Goal: Task Accomplishment & Management: Use online tool/utility

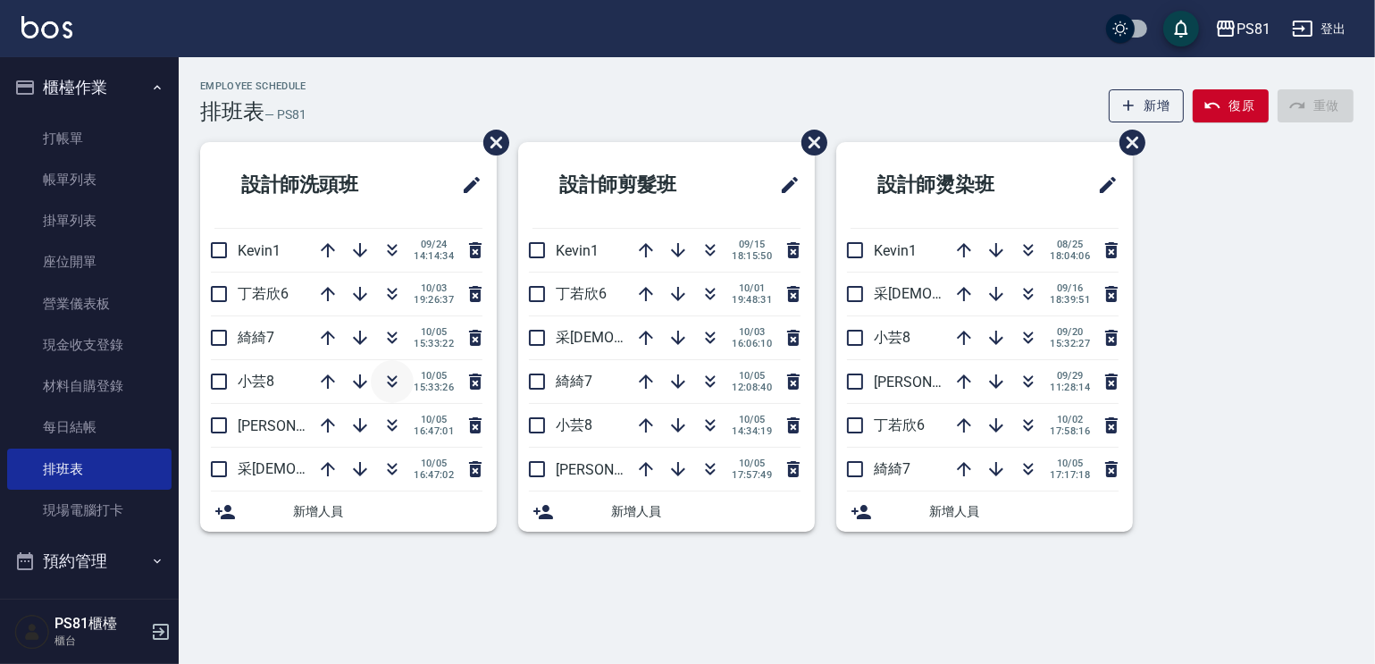
click at [397, 383] on icon "button" at bounding box center [391, 381] width 21 height 21
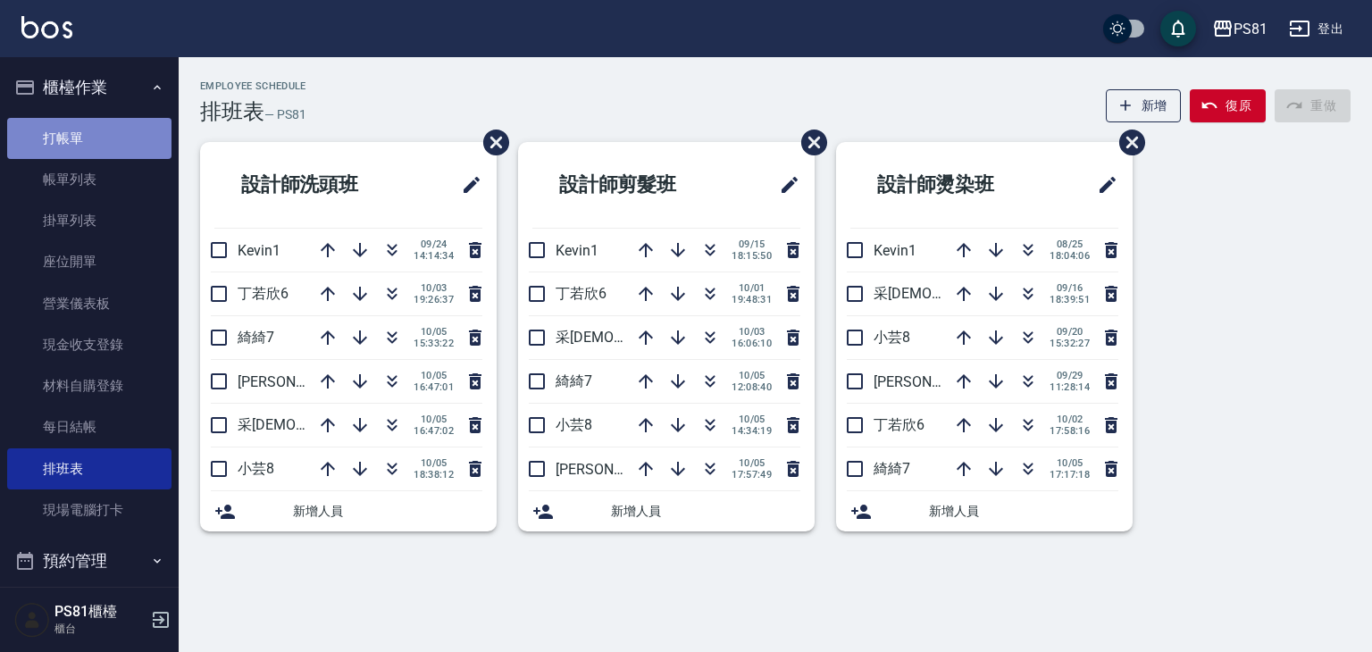
click at [105, 144] on link "打帳單" at bounding box center [89, 138] width 164 height 41
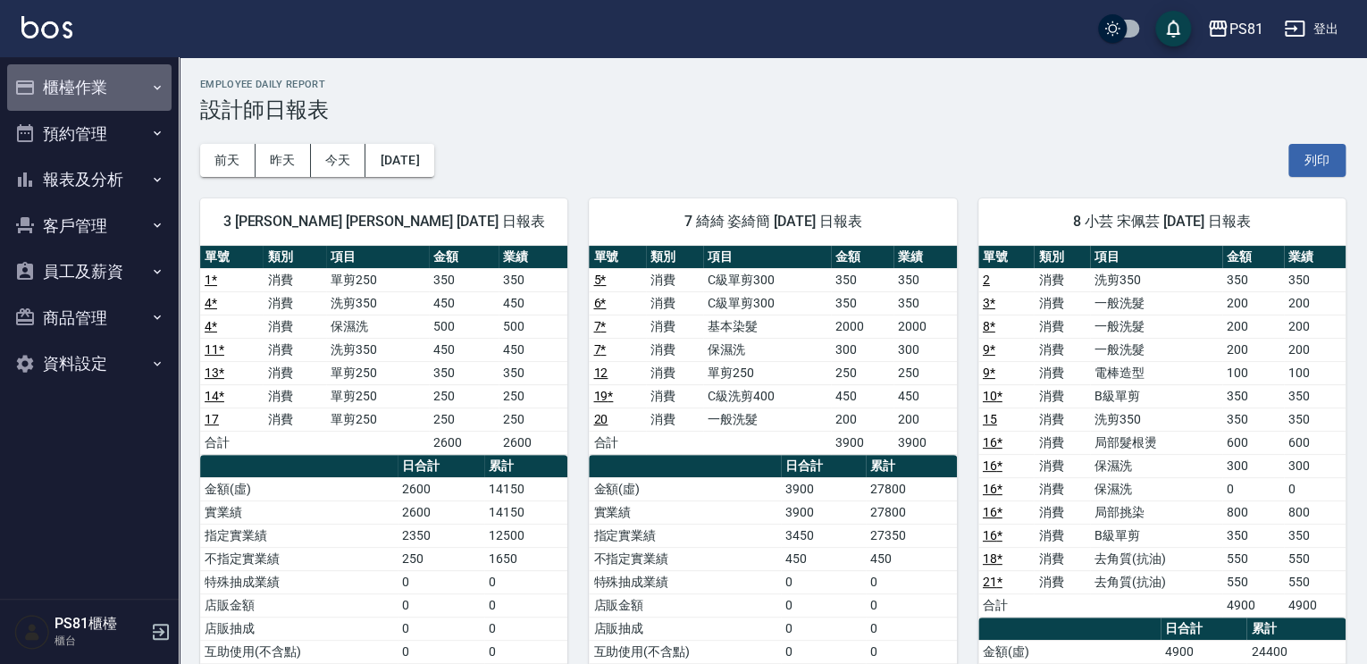
click at [106, 66] on button "櫃檯作業" at bounding box center [89, 87] width 164 height 46
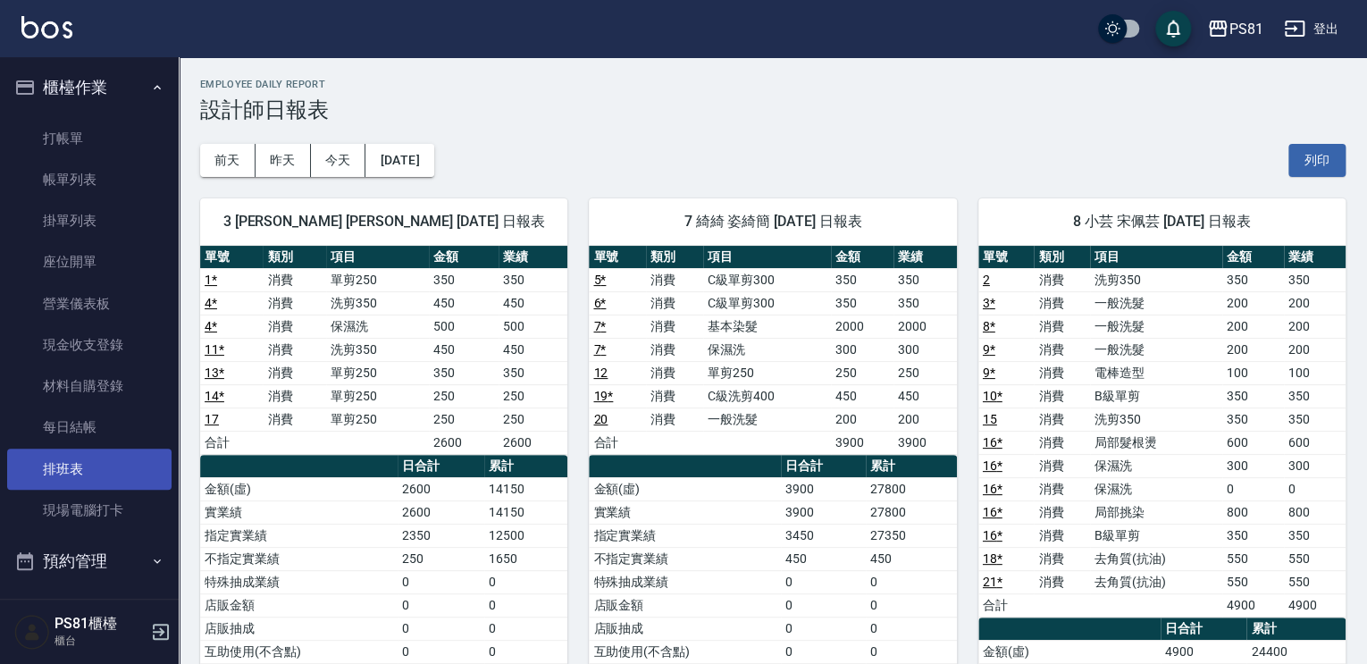
click at [71, 481] on link "排班表" at bounding box center [89, 468] width 164 height 41
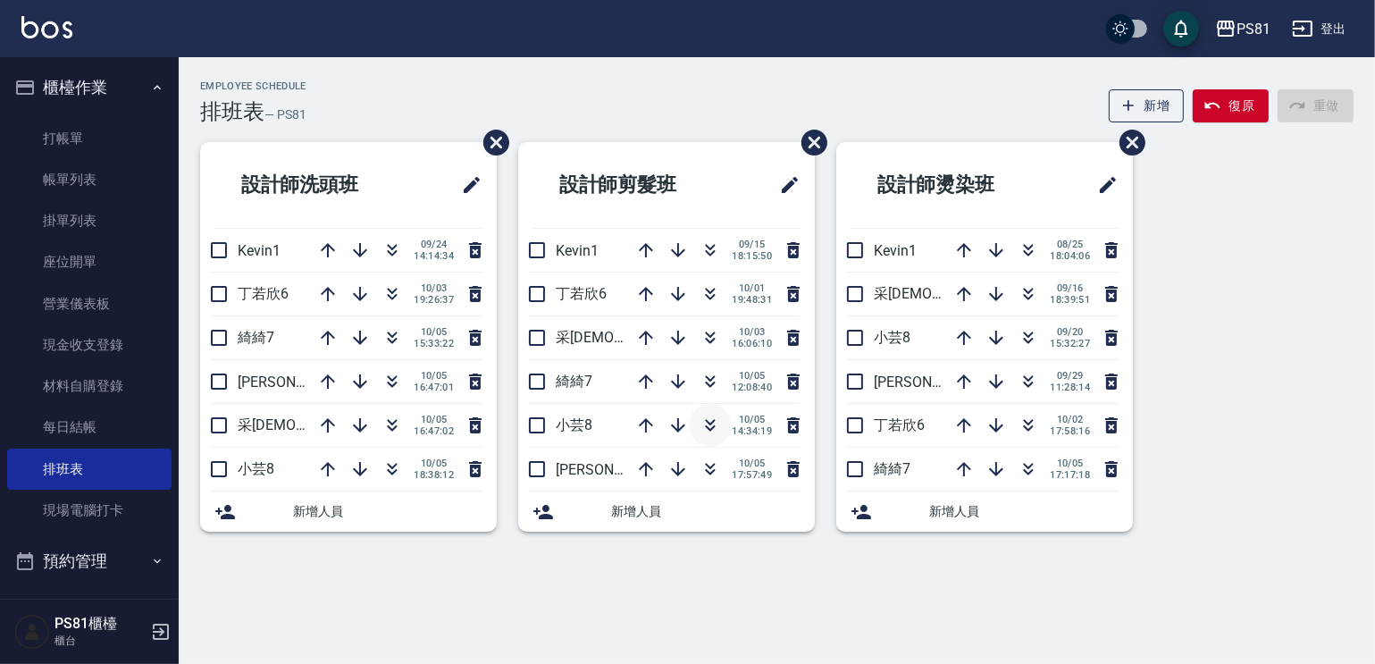
click at [706, 426] on icon "button" at bounding box center [711, 428] width 10 height 6
click at [887, 612] on div "Employee Schedule 排班表 — PS81 新增 復原 重做 設計師洗頭班 Kevin1 09/24 14:14:34 丁若欣6 10/03 1…" at bounding box center [687, 332] width 1375 height 664
click at [722, 422] on button "button" at bounding box center [710, 425] width 43 height 43
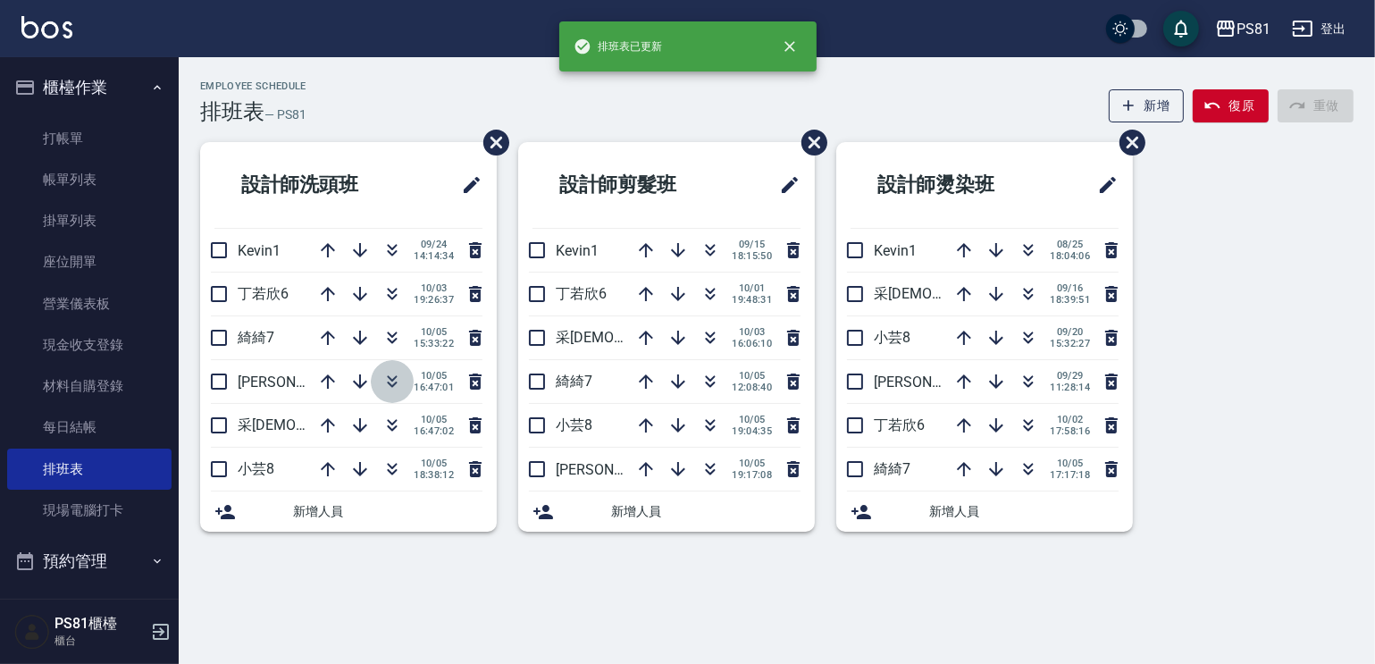
click at [389, 380] on icon "button" at bounding box center [391, 381] width 21 height 21
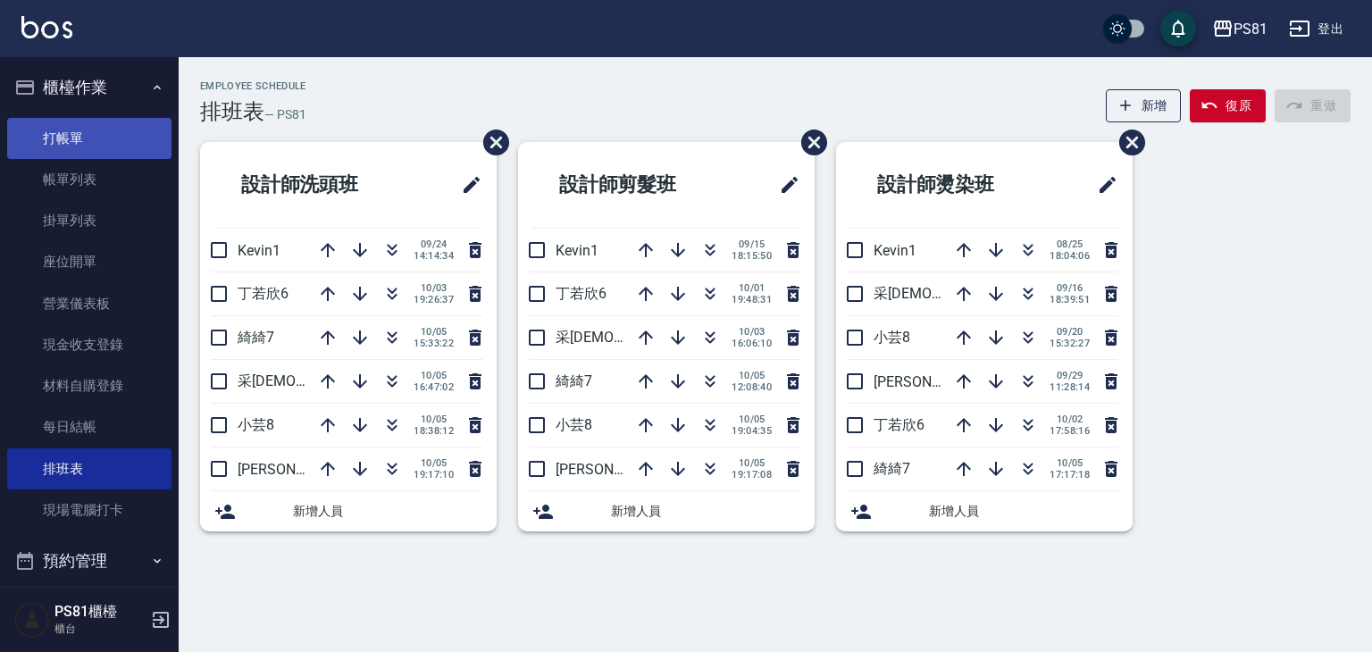
click at [71, 128] on link "打帳單" at bounding box center [89, 138] width 164 height 41
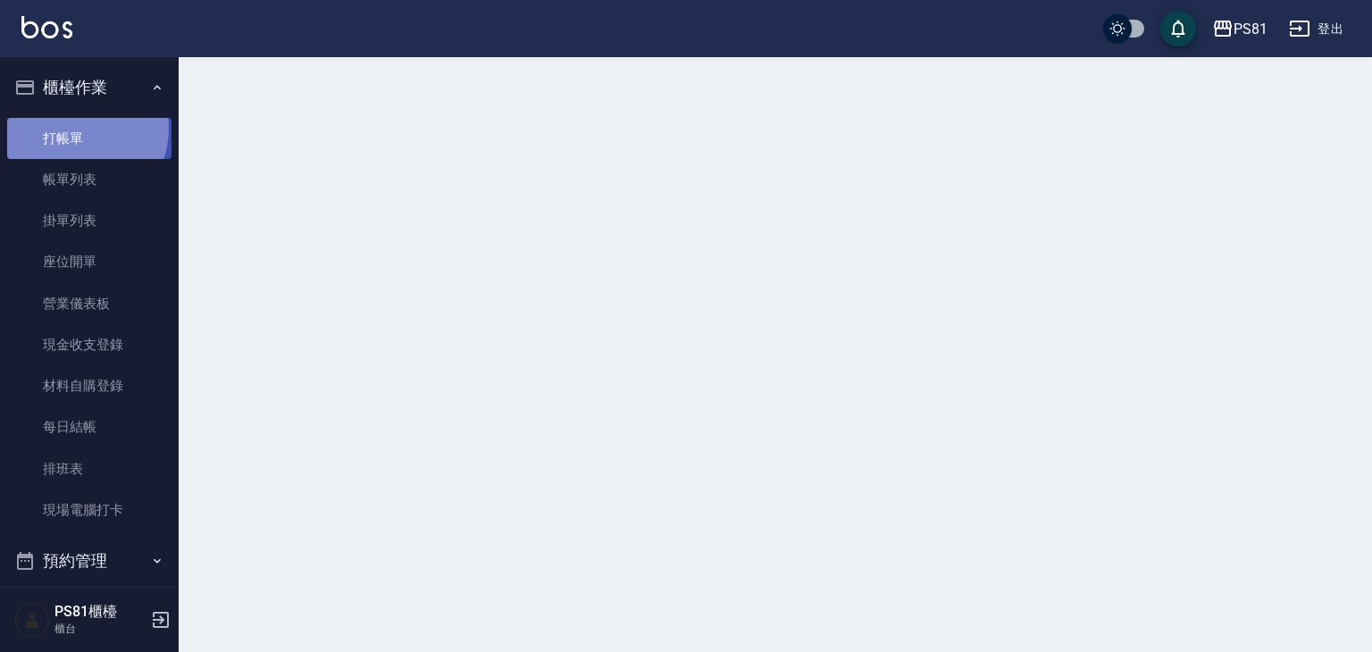
click at [71, 128] on link "打帳單" at bounding box center [89, 138] width 164 height 41
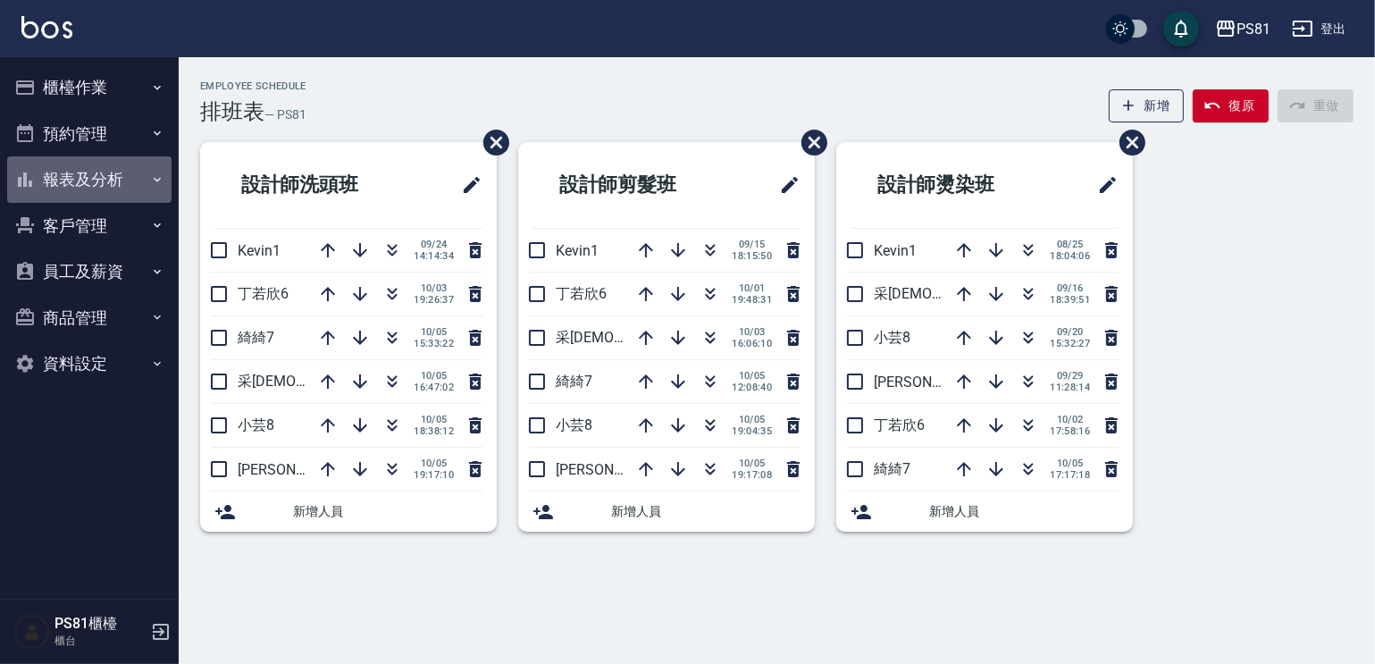
click at [106, 175] on button "報表及分析" at bounding box center [89, 179] width 164 height 46
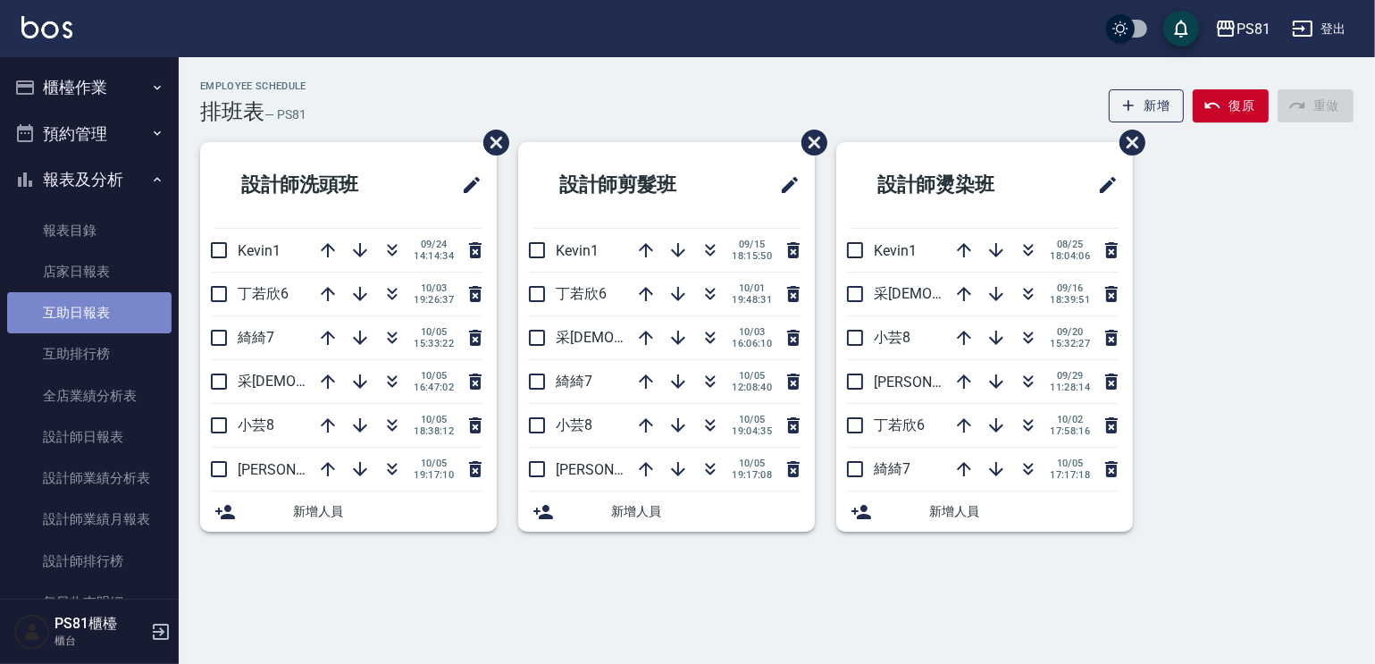
click at [121, 322] on link "互助日報表" at bounding box center [89, 312] width 164 height 41
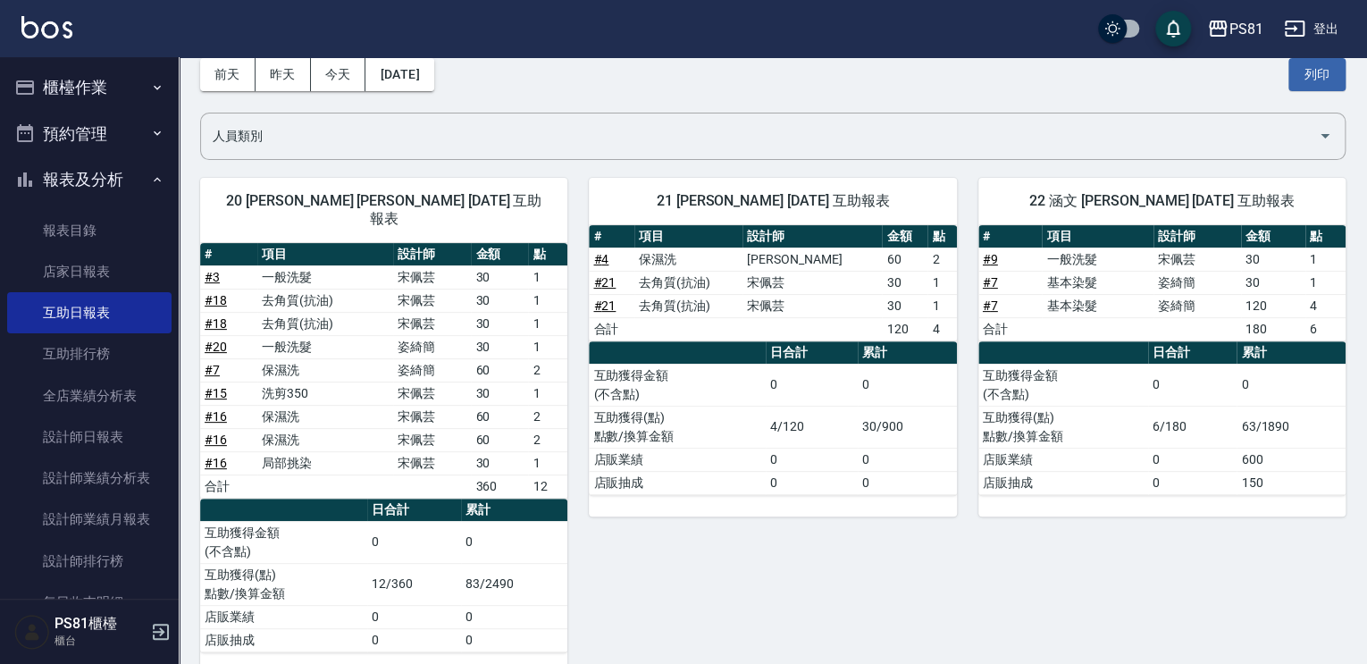
scroll to position [96, 0]
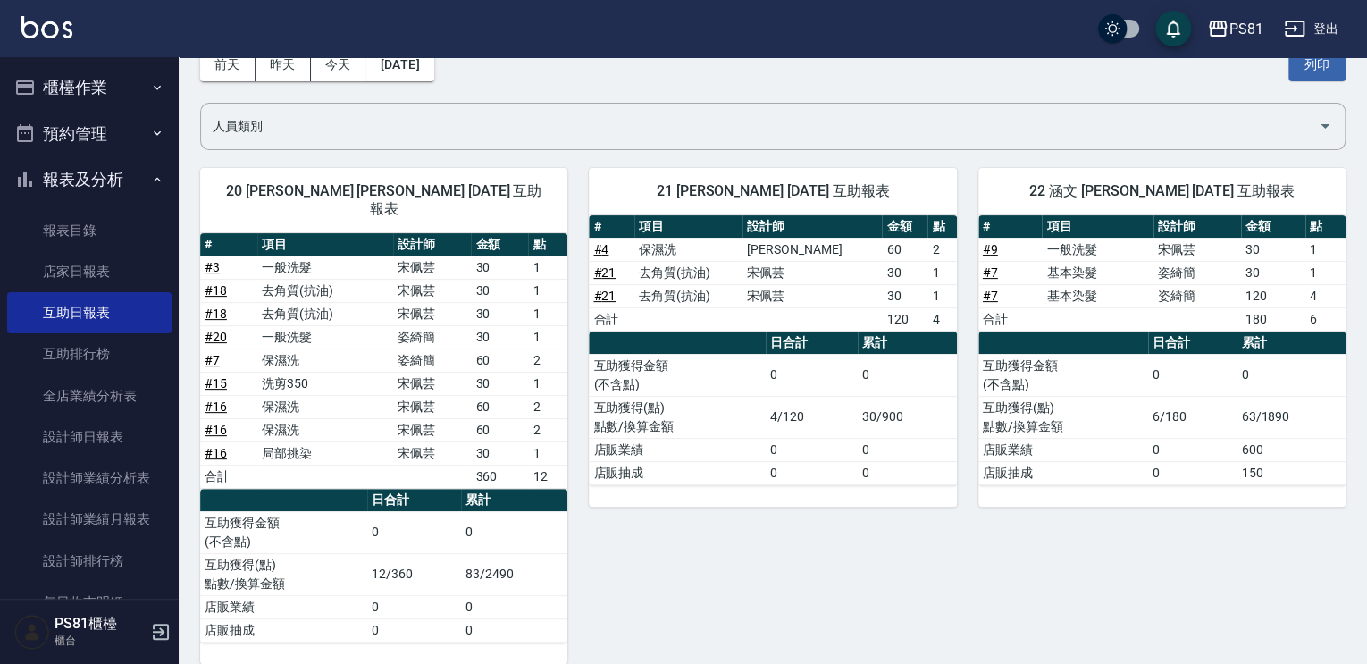
drag, startPoint x: 371, startPoint y: 310, endPoint x: 389, endPoint y: 406, distance: 98.1
click at [397, 397] on tbody "# 3 一般洗髮 [PERSON_NAME] 30 1 # 18 去角質(抗油) [PERSON_NAME]30 1 # 18 去角質(抗油) [PERSON…" at bounding box center [383, 371] width 367 height 232
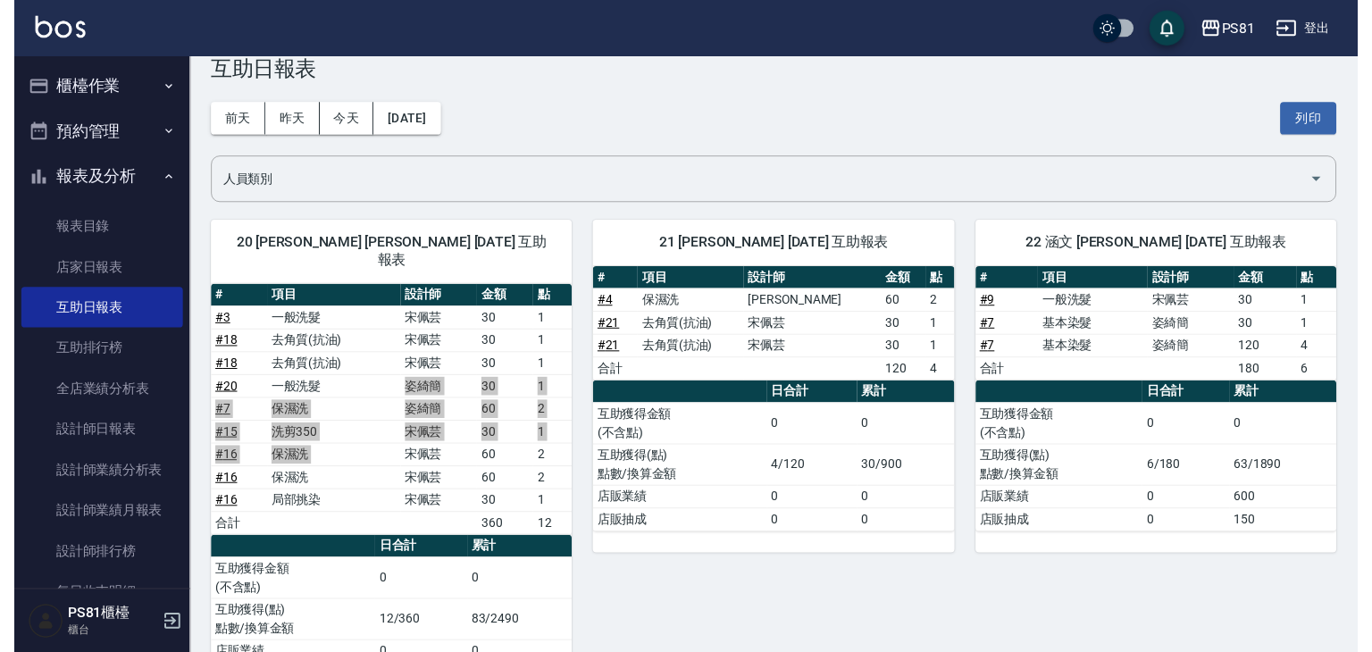
scroll to position [0, 0]
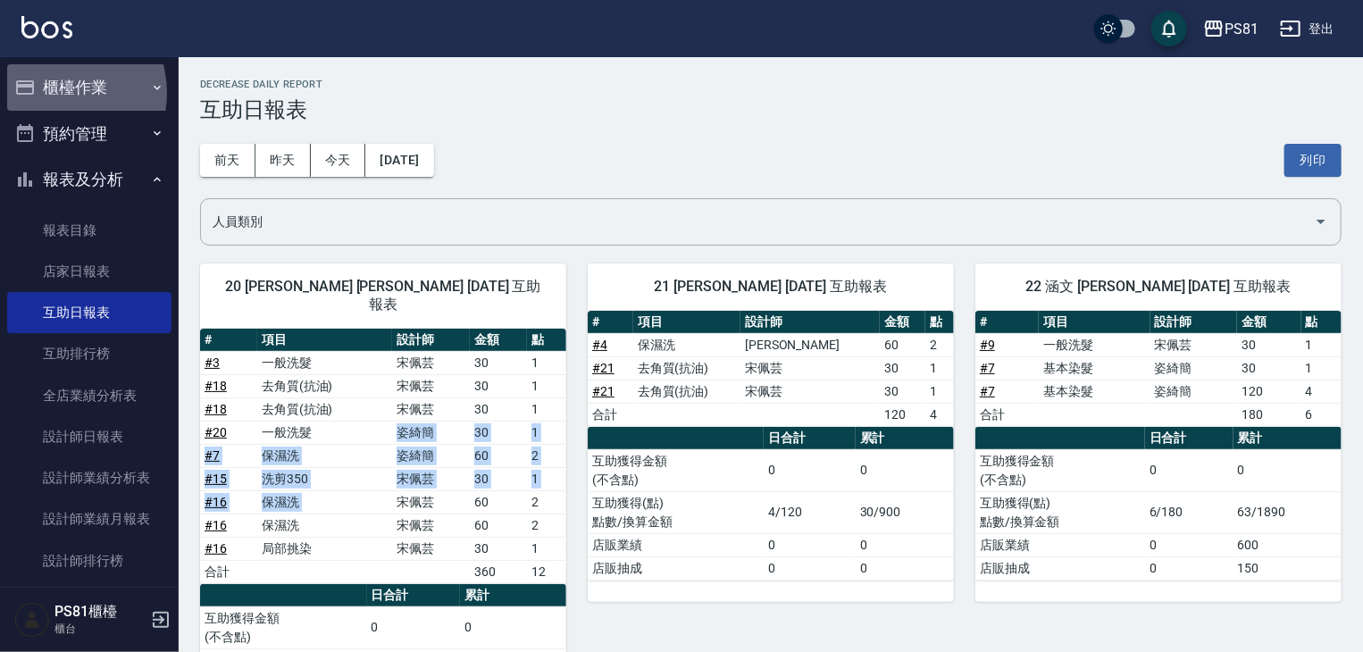
click at [55, 93] on button "櫃檯作業" at bounding box center [89, 87] width 164 height 46
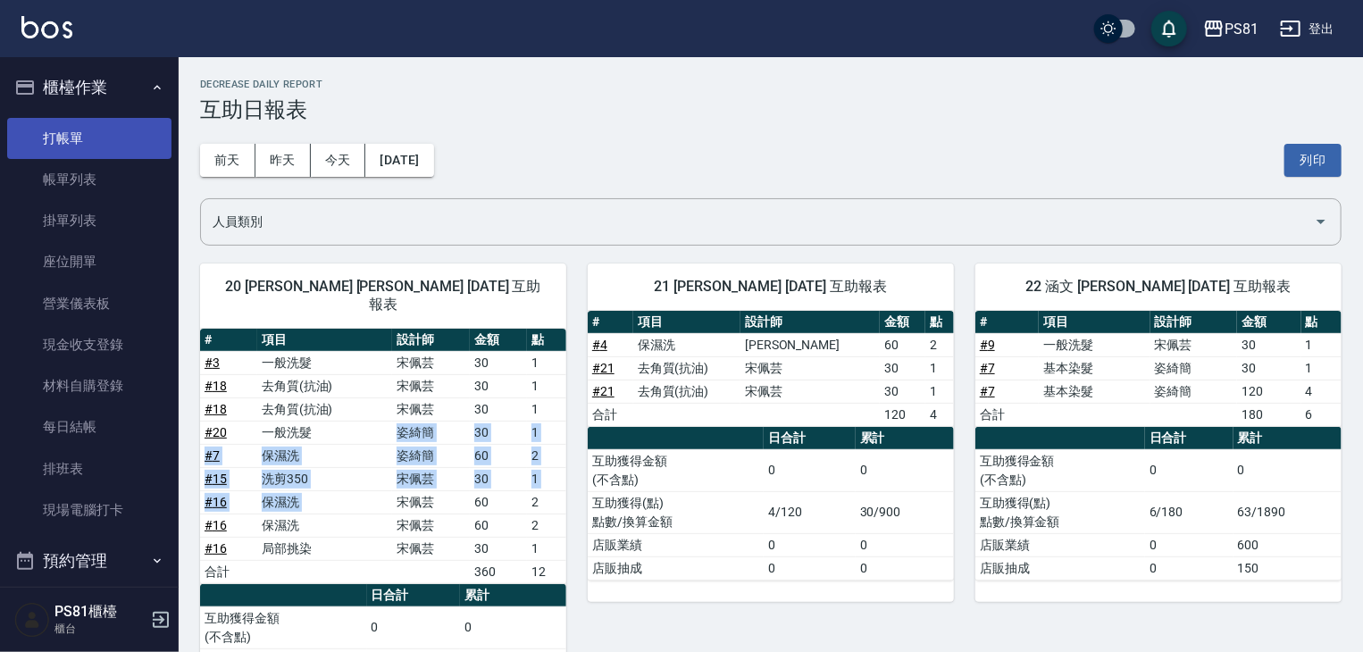
click at [117, 148] on link "打帳單" at bounding box center [89, 138] width 164 height 41
